Goal: Transaction & Acquisition: Purchase product/service

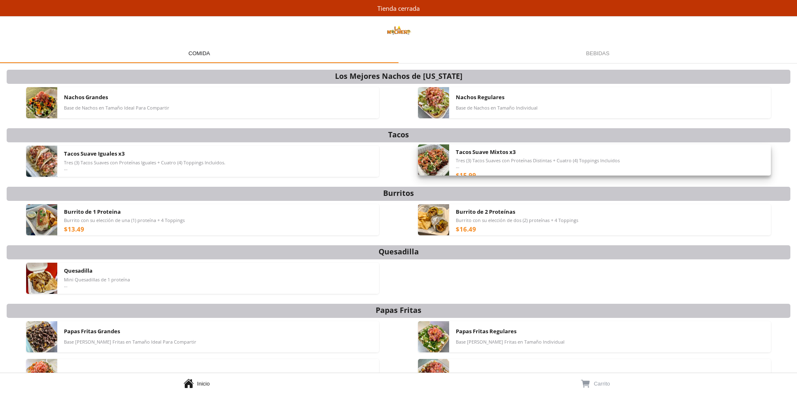
click at [505, 167] on span "Tres (3) Tacos Suaves con Proteínas Distintas + Cuatro (4) Toppings Incluidos *…" at bounding box center [538, 164] width 164 height 12
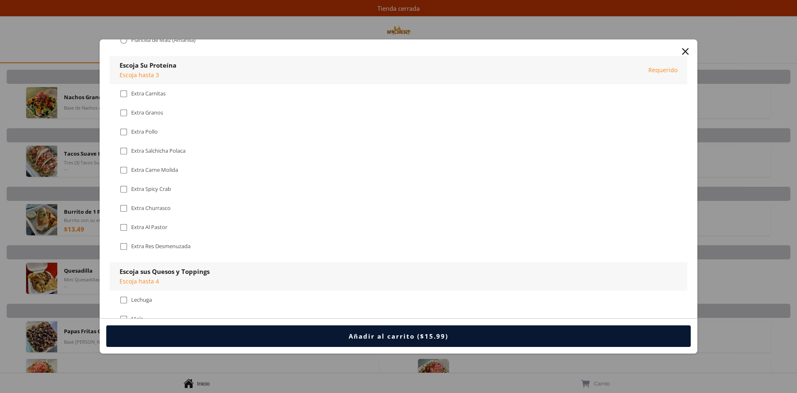
scroll to position [169, 0]
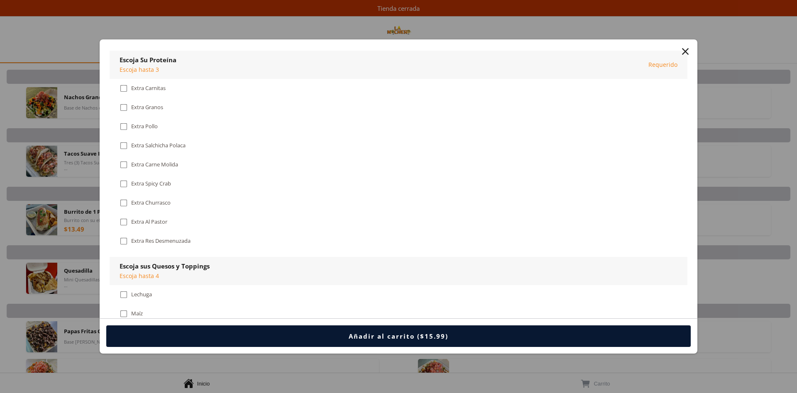
click at [613, 50] on div "Elige su Plantilla Preferida Requerido  Plantilla de Trigo (Blanca)  Plantill…" at bounding box center [399, 19] width 578 height 63
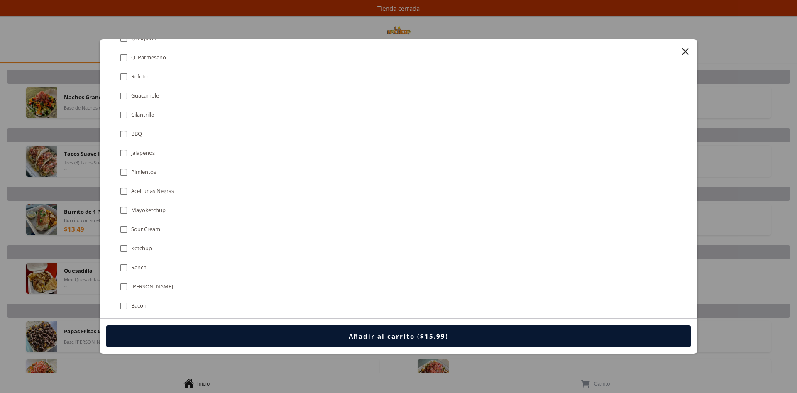
scroll to position [466, 0]
click at [683, 48] on div "" at bounding box center [686, 52] width 12 height 12
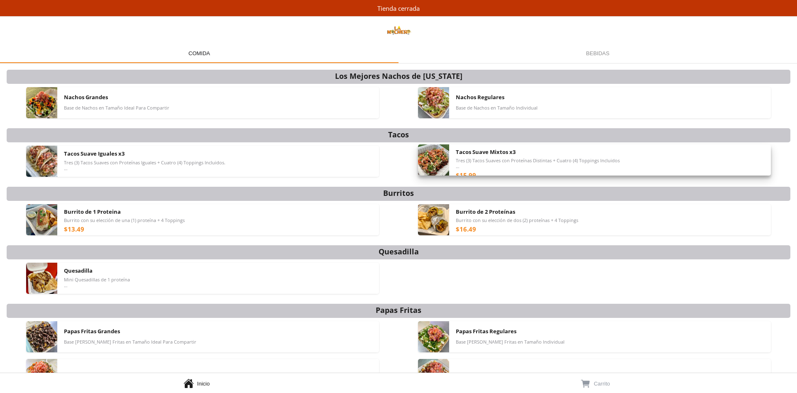
click at [480, 156] on span "Tacos Suave Mixtos x3" at bounding box center [486, 151] width 60 height 7
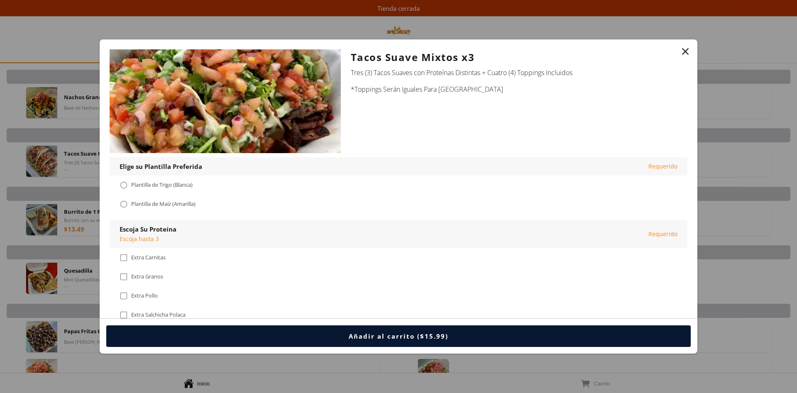
click at [170, 186] on div "Plantilla de Trigo (Blanca)" at bounding box center [161, 185] width 61 height 7
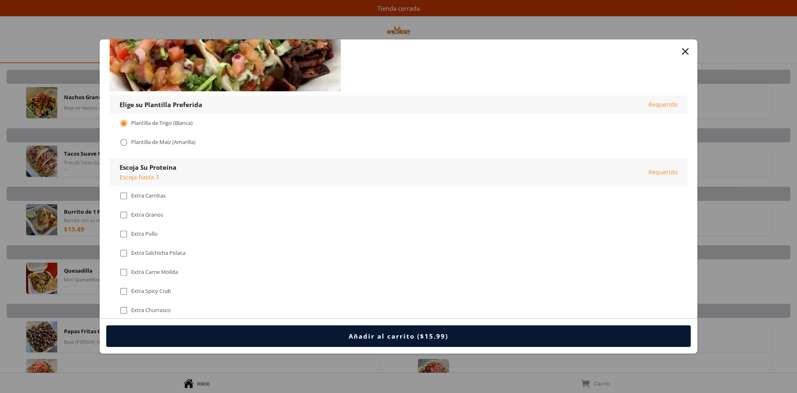
scroll to position [85, 0]
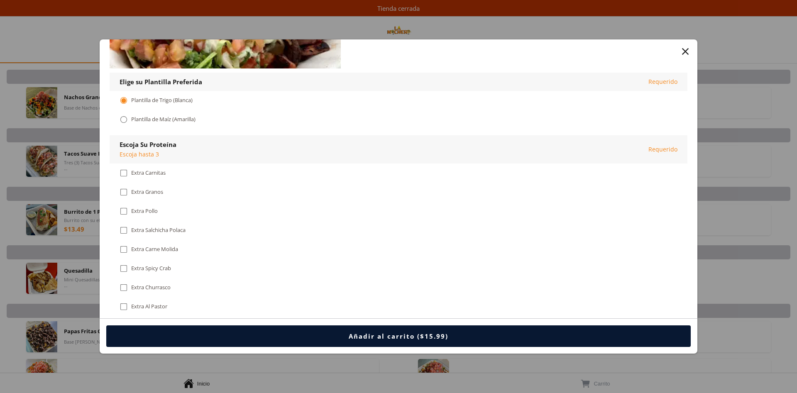
click at [135, 97] on div "Plantilla de Trigo (Blanca)" at bounding box center [161, 100] width 61 height 7
click at [120, 101] on div "" at bounding box center [124, 100] width 8 height 9
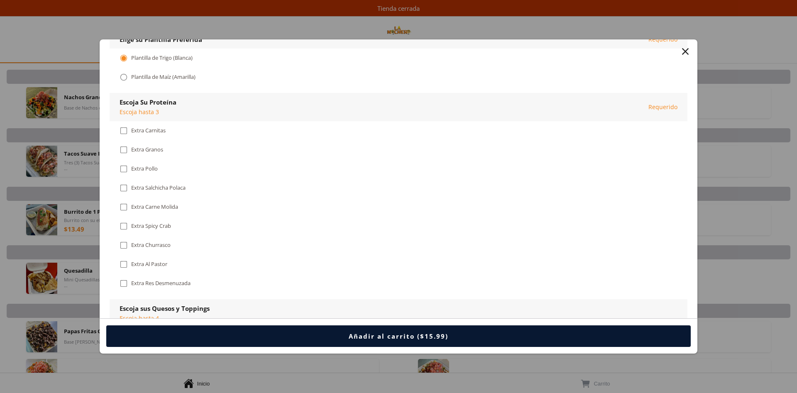
click at [142, 170] on div "Extra Pollo" at bounding box center [144, 168] width 27 height 7
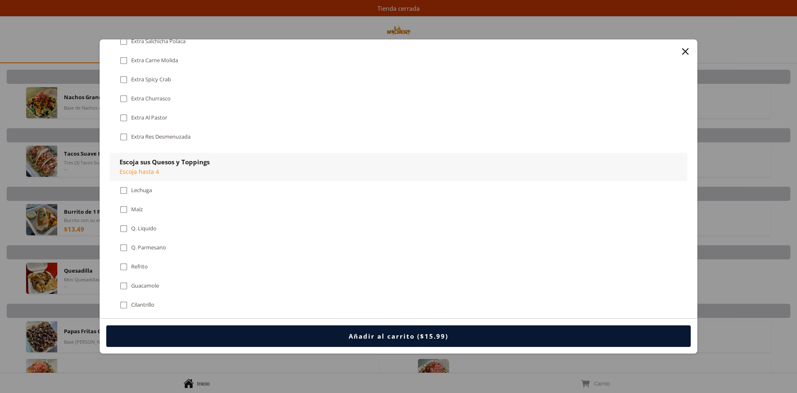
scroll to position [297, 0]
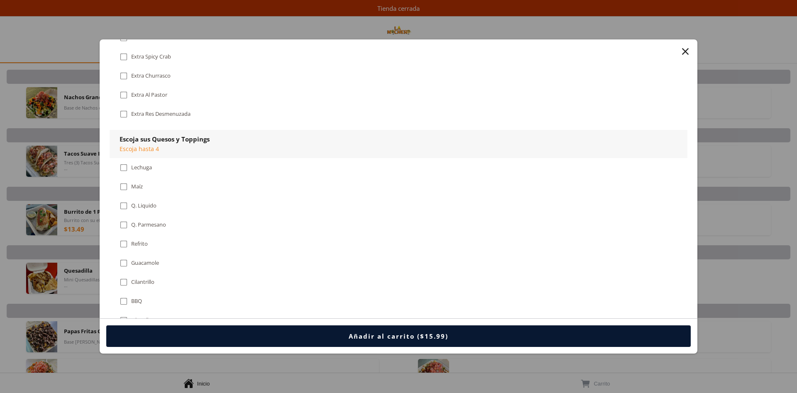
click at [125, 170] on div "" at bounding box center [124, 167] width 8 height 9
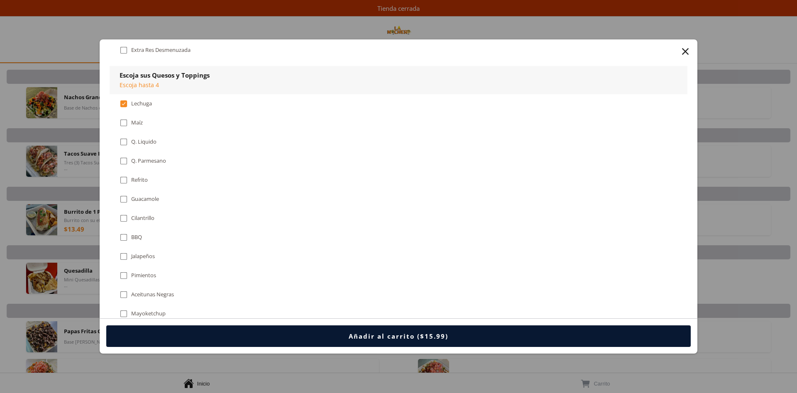
scroll to position [381, 0]
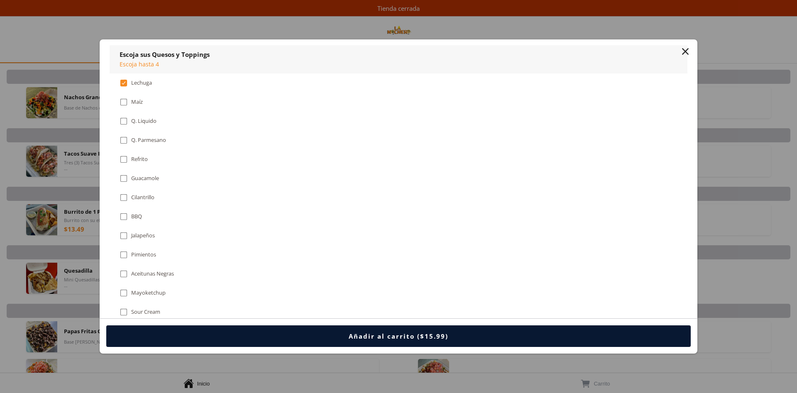
click at [125, 200] on div "" at bounding box center [124, 197] width 8 height 9
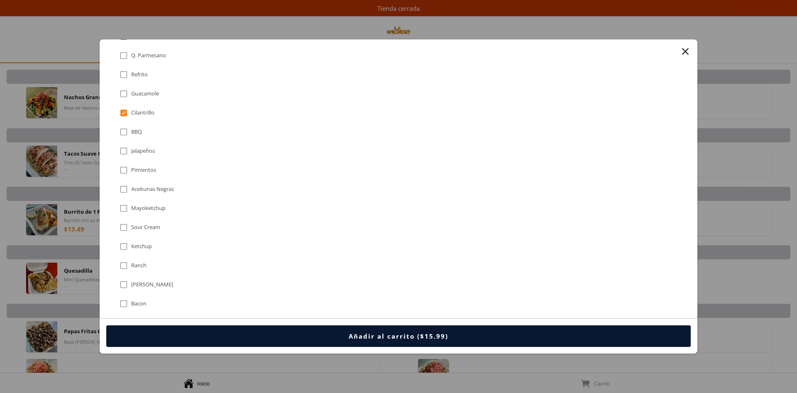
scroll to position [339, 0]
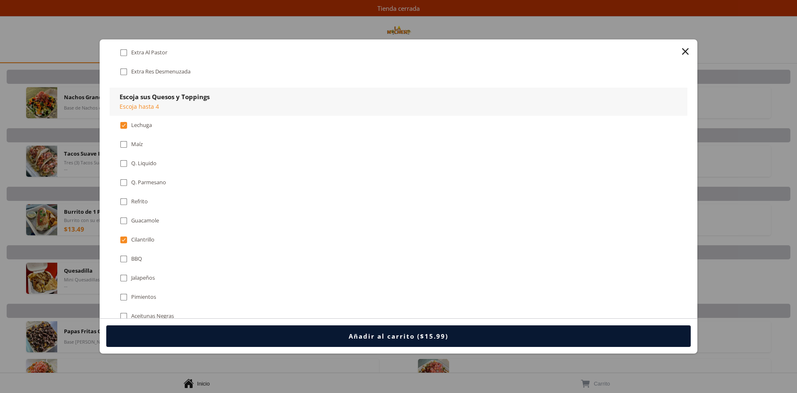
click at [124, 238] on div "" at bounding box center [124, 240] width 8 height 9
click at [124, 127] on div "" at bounding box center [124, 125] width 8 height 9
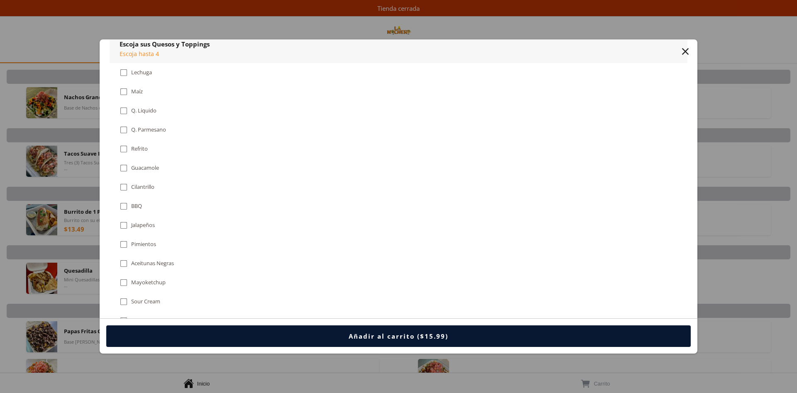
scroll to position [466, 0]
click at [132, 130] on div "BBQ" at bounding box center [136, 131] width 11 height 7
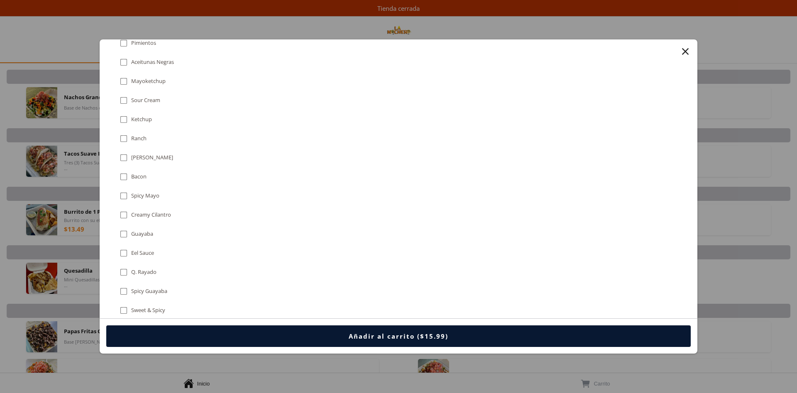
click at [132, 174] on div "Bacon" at bounding box center [138, 176] width 15 height 7
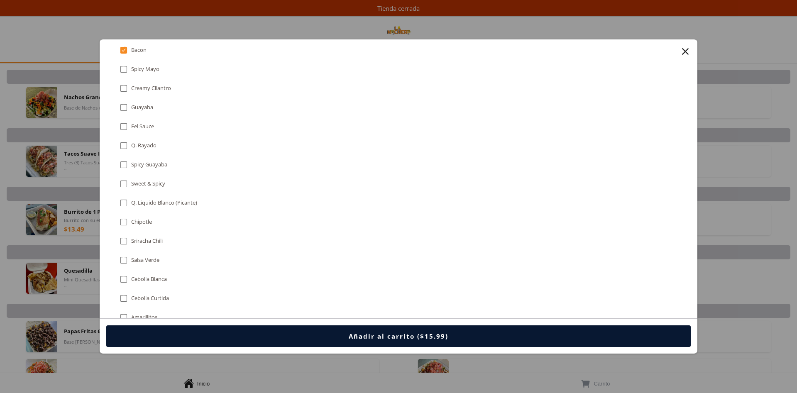
scroll to position [720, 0]
click at [131, 223] on div "Chipotle" at bounding box center [141, 221] width 21 height 7
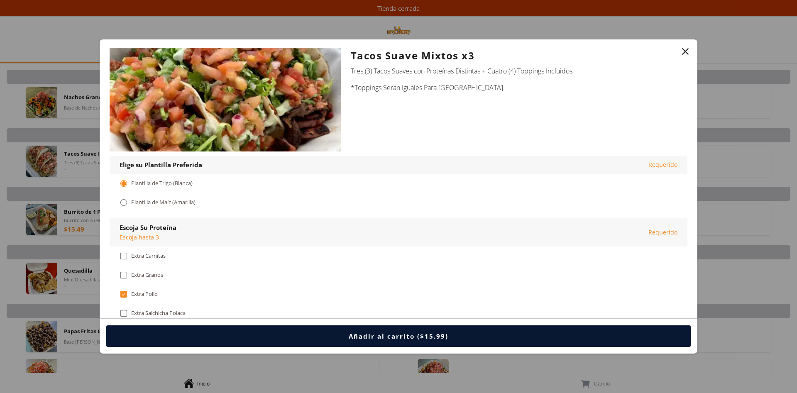
scroll to position [0, 0]
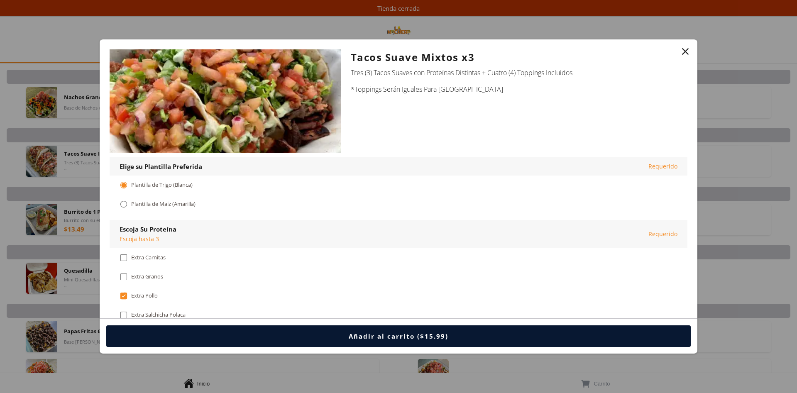
click at [685, 52] on div "" at bounding box center [686, 52] width 12 height 12
